Goal: Book appointment/travel/reservation

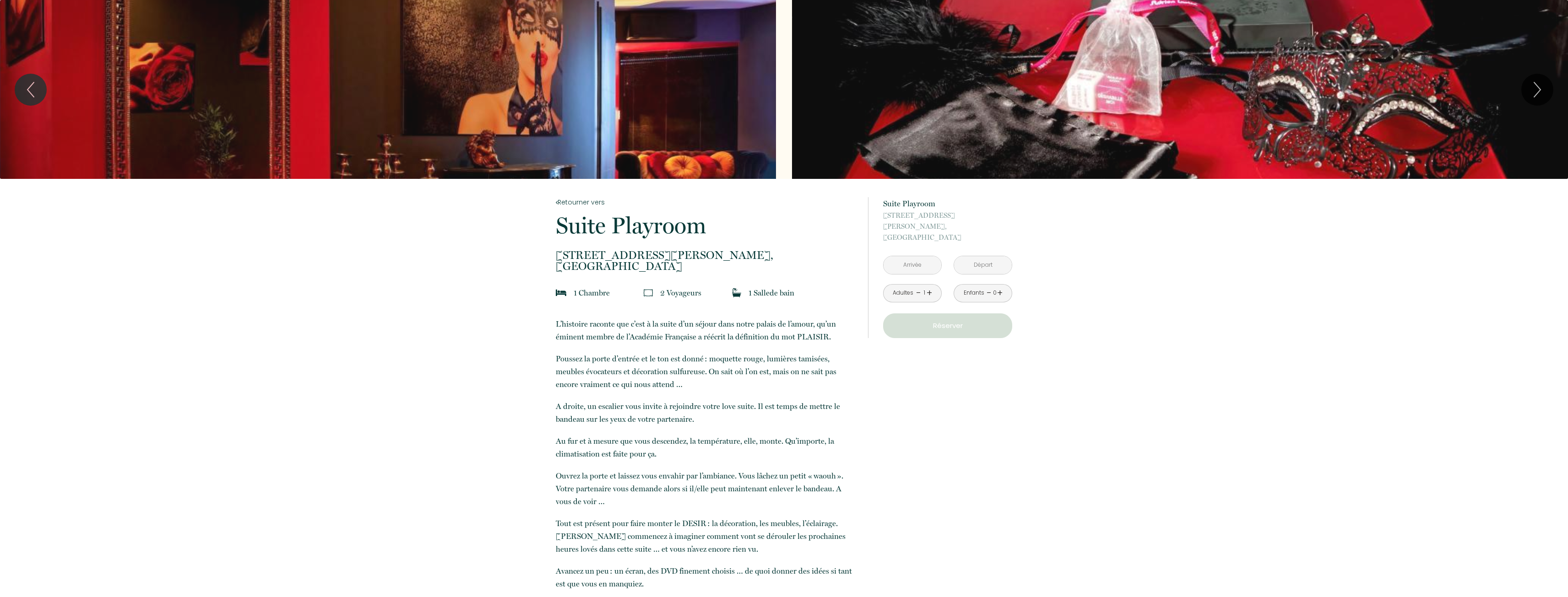
click at [931, 286] on link "+" at bounding box center [929, 293] width 5 height 14
click at [918, 256] on input "text" at bounding box center [913, 265] width 58 height 18
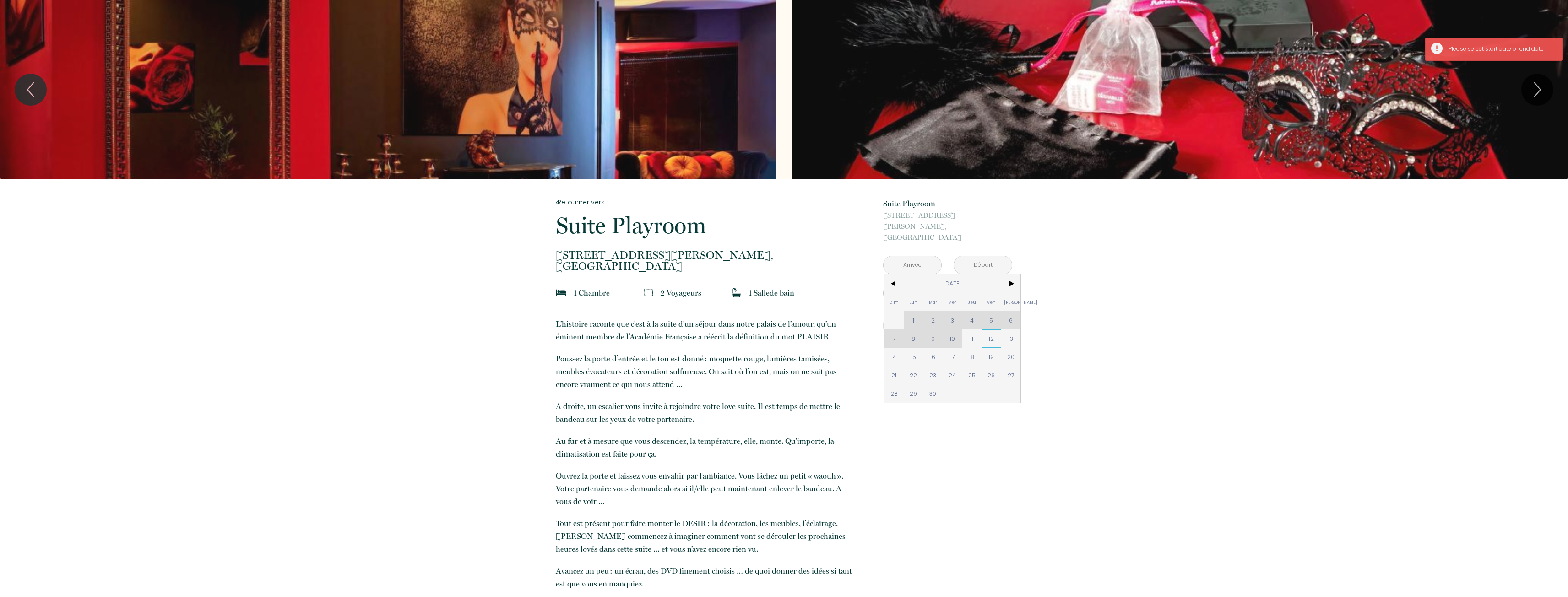
click at [993, 330] on span "12" at bounding box center [991, 338] width 19 height 18
type input "[DATE]"
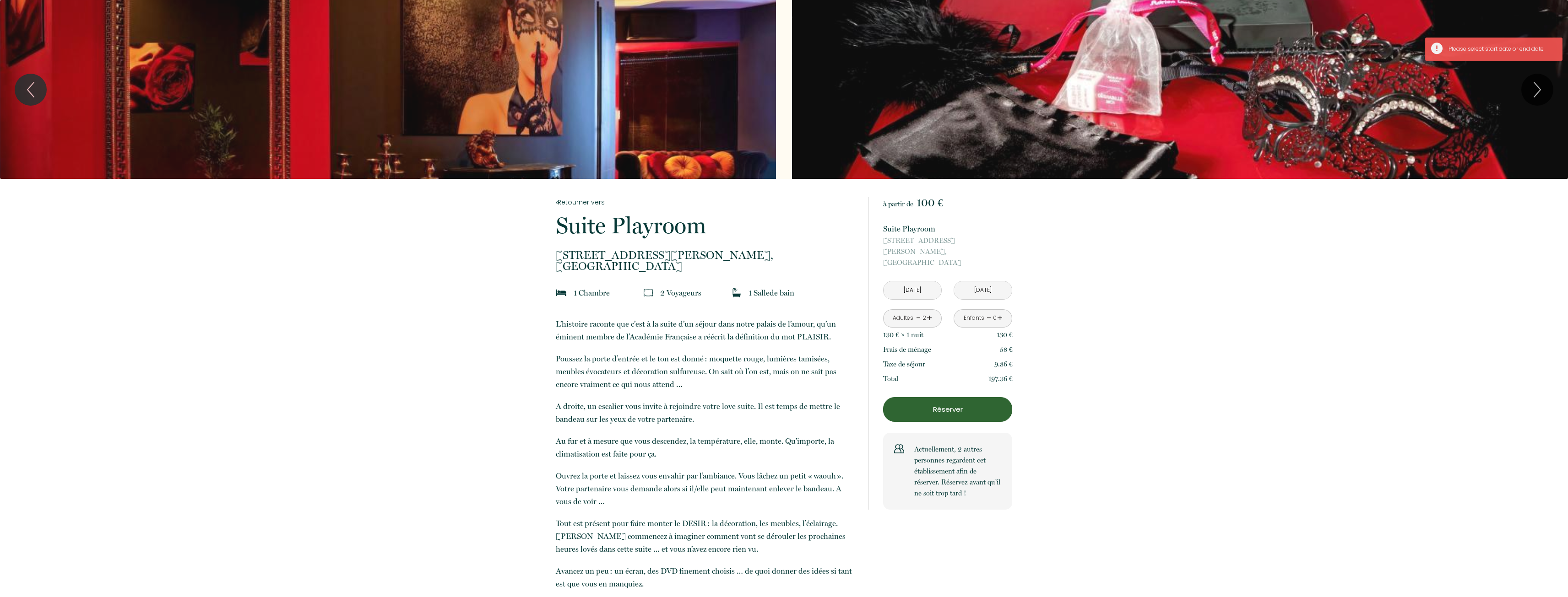
click at [989, 281] on input "[DATE]" at bounding box center [983, 290] width 58 height 18
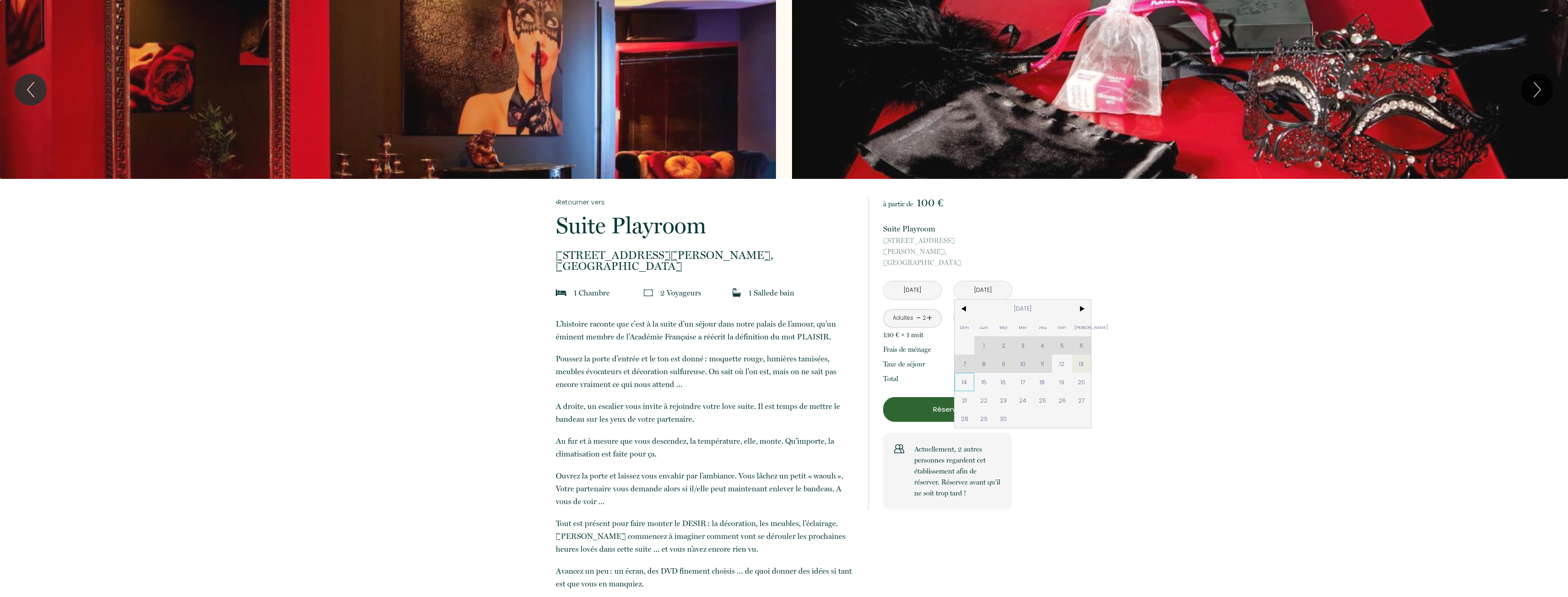
click at [971, 373] on span "14" at bounding box center [964, 382] width 19 height 18
type input "[DATE]"
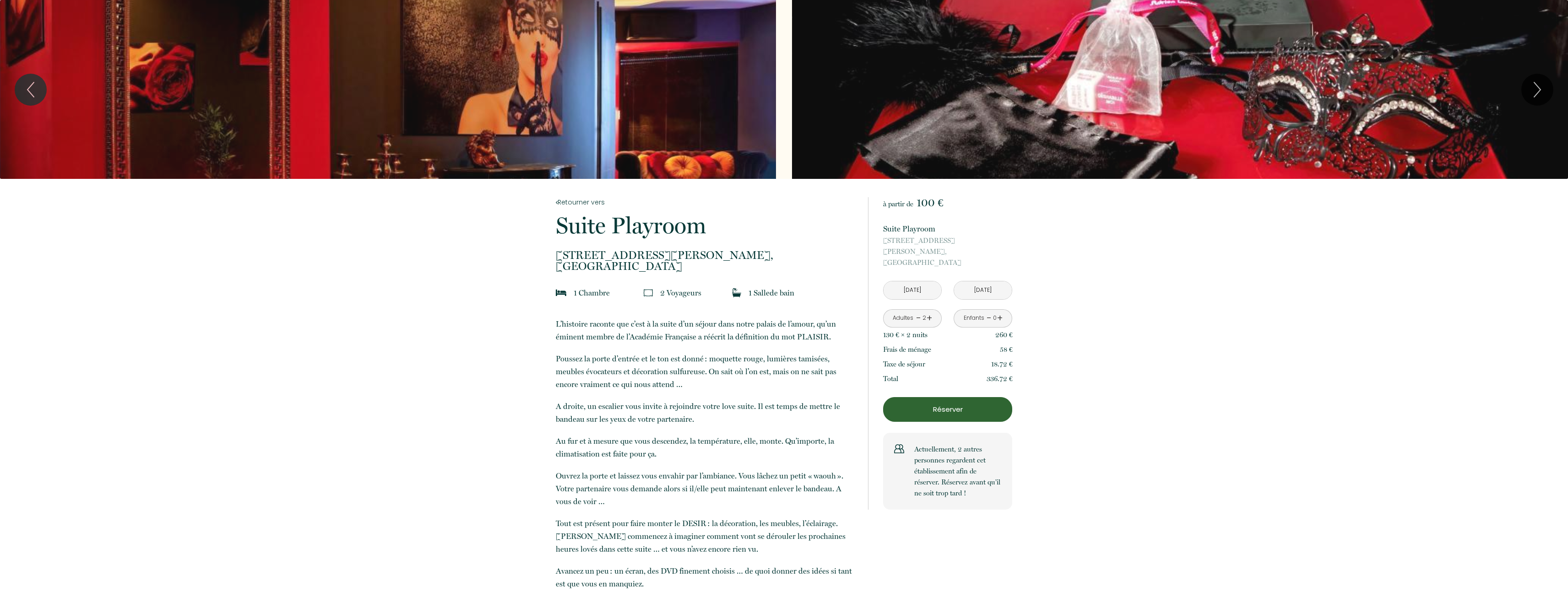
click at [930, 281] on input "[DATE]" at bounding box center [913, 290] width 58 height 18
click at [1015, 355] on span "13" at bounding box center [1010, 363] width 19 height 18
type input "[DATE]"
